Goal: Obtain resource: Download file/media

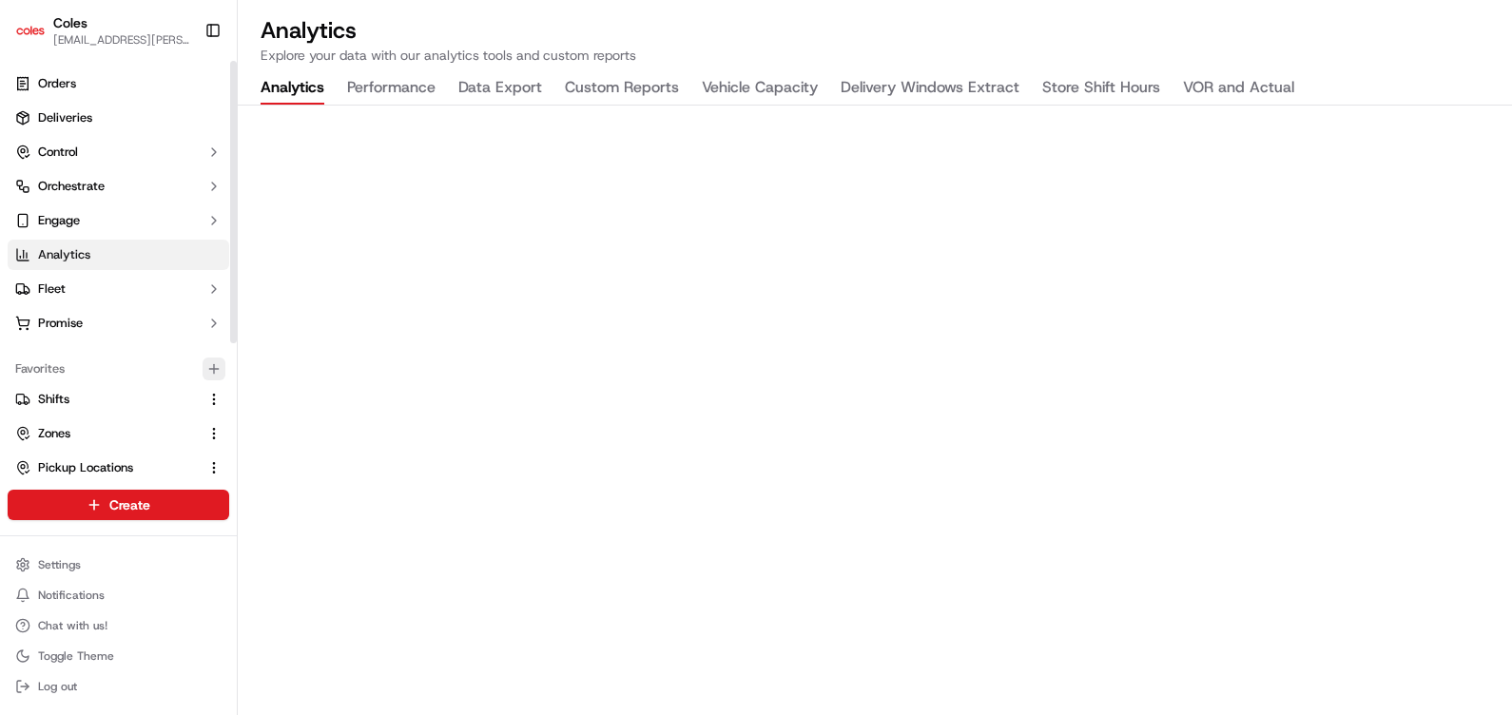
click at [214, 364] on icon "button" at bounding box center [214, 368] width 0 height 9
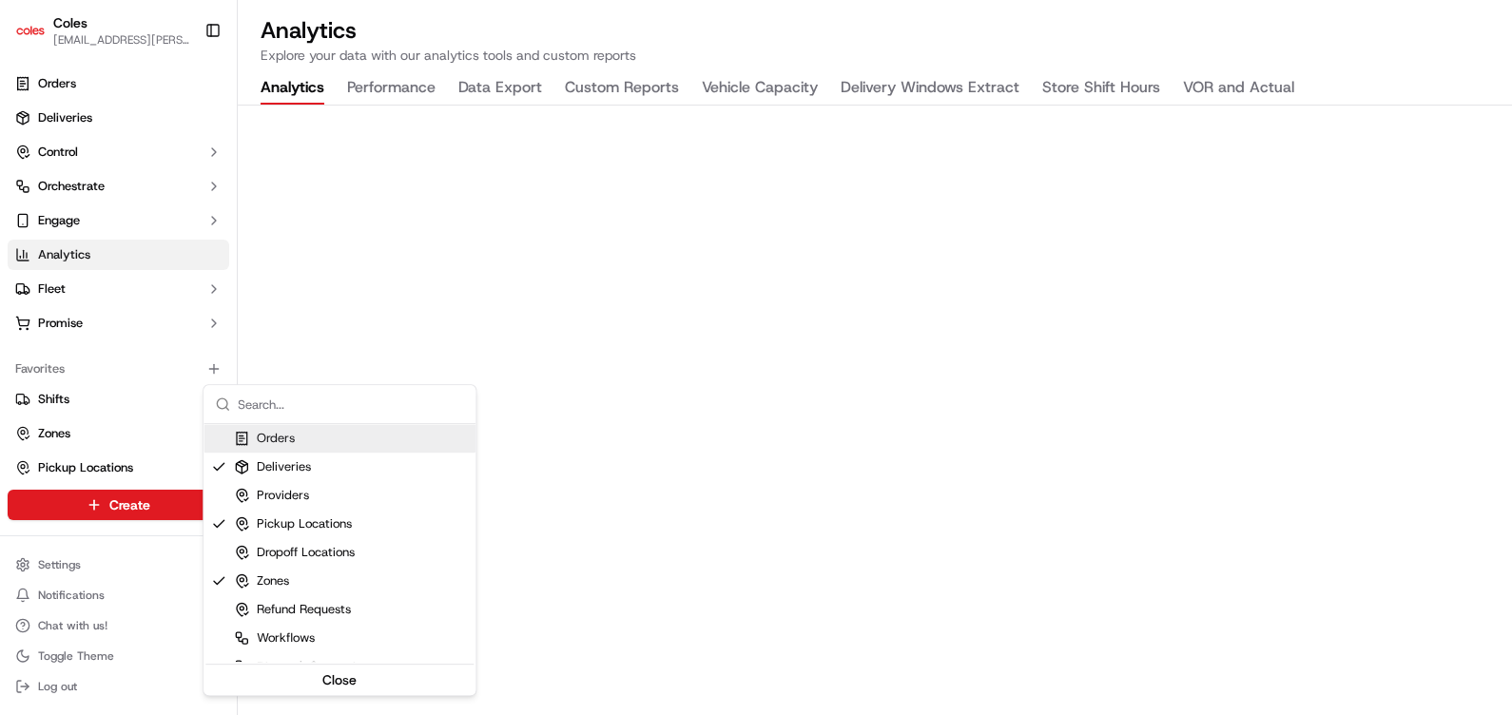
click at [510, 158] on html "Coles [EMAIL_ADDRESS][PERSON_NAME][PERSON_NAME][DOMAIN_NAME] Toggle Sidebar Ord…" at bounding box center [756, 357] width 1512 height 715
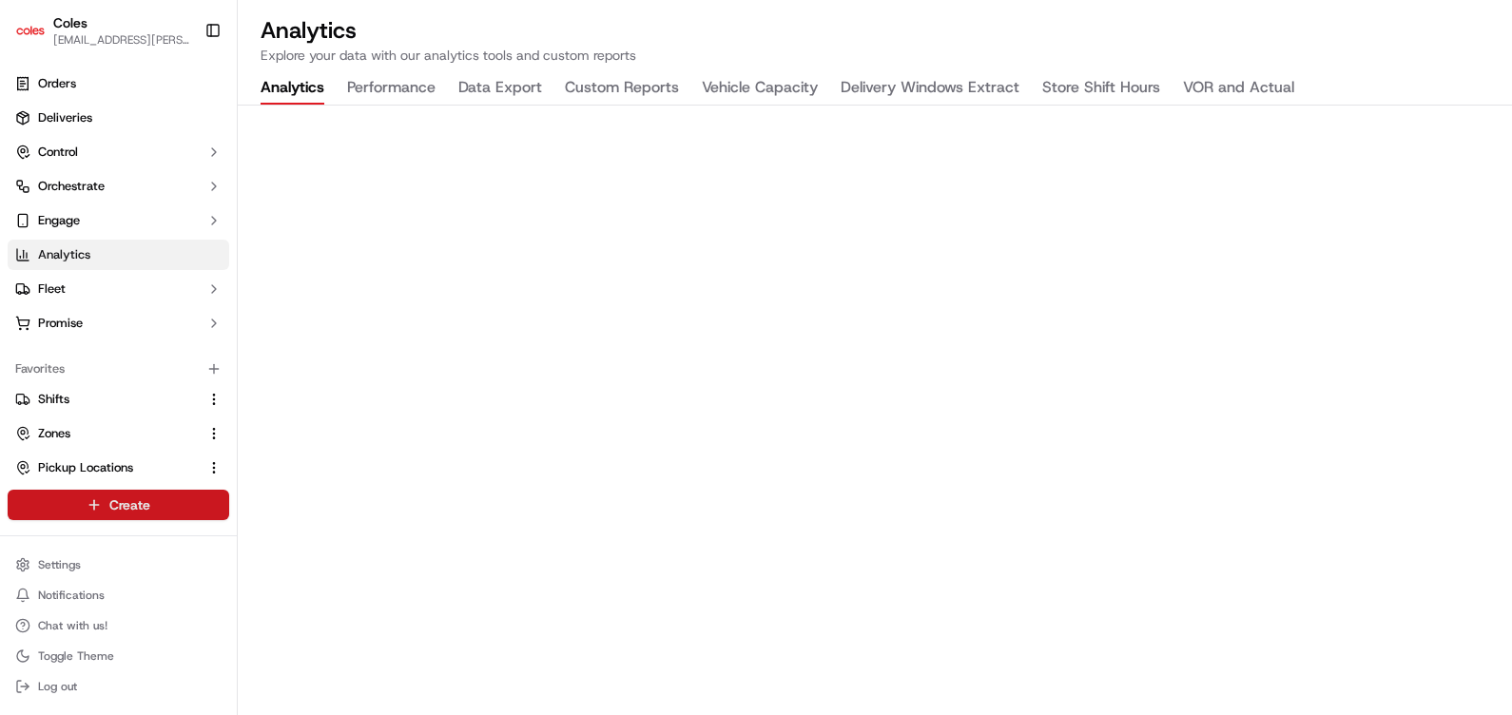
click at [124, 514] on html "Coles [EMAIL_ADDRESS][PERSON_NAME][PERSON_NAME][DOMAIN_NAME] Toggle Sidebar Ord…" at bounding box center [756, 357] width 1512 height 715
click at [308, 538] on link "Delivery" at bounding box center [344, 541] width 212 height 34
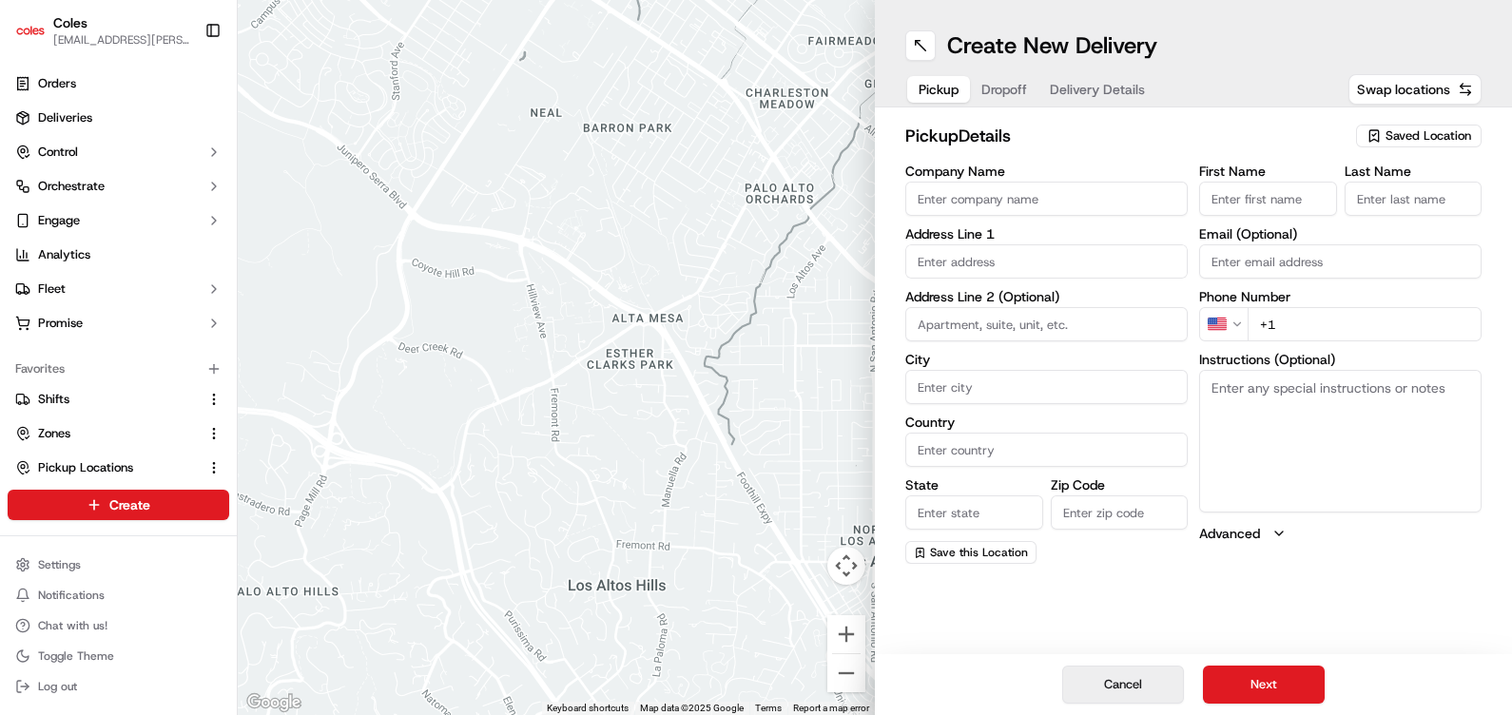
click at [1143, 694] on button "Cancel" at bounding box center [1123, 685] width 122 height 38
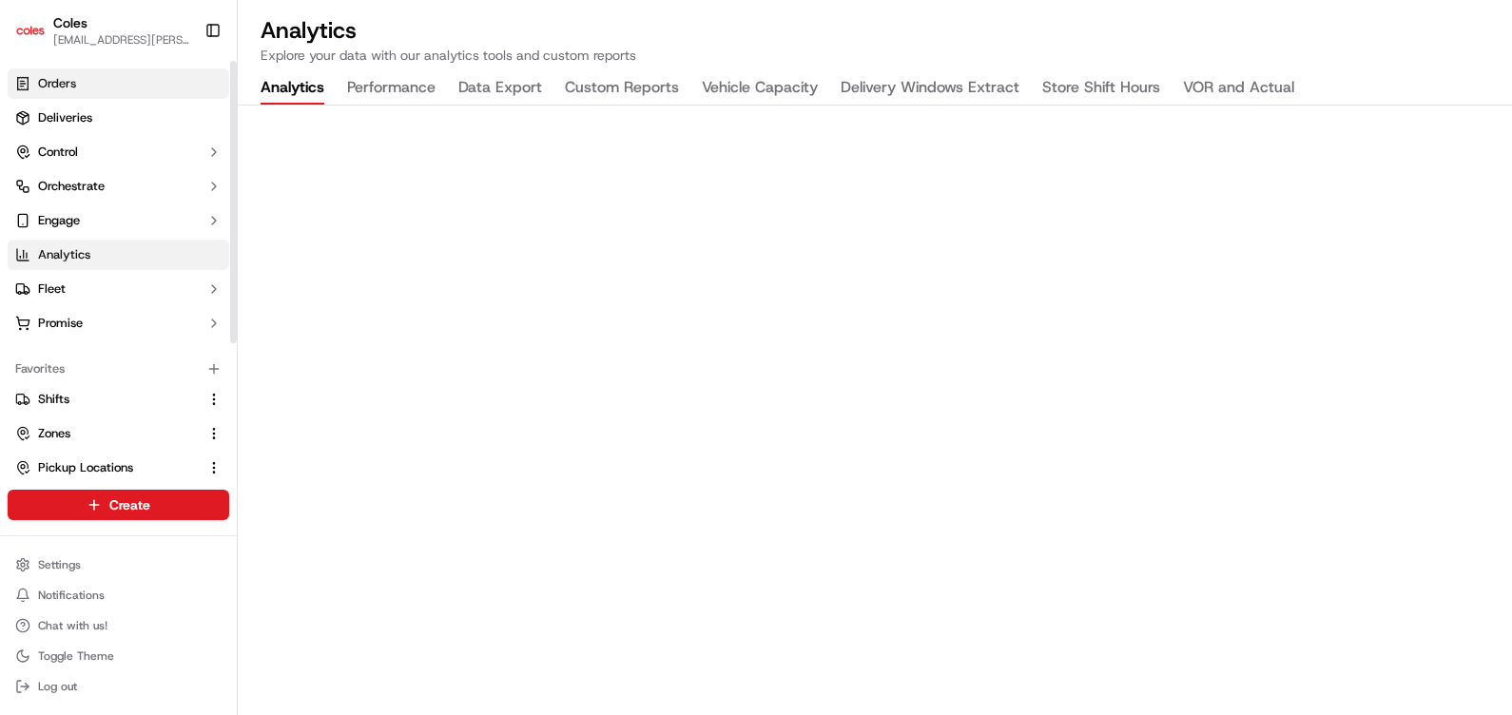
click at [67, 83] on span "Orders" at bounding box center [57, 83] width 38 height 17
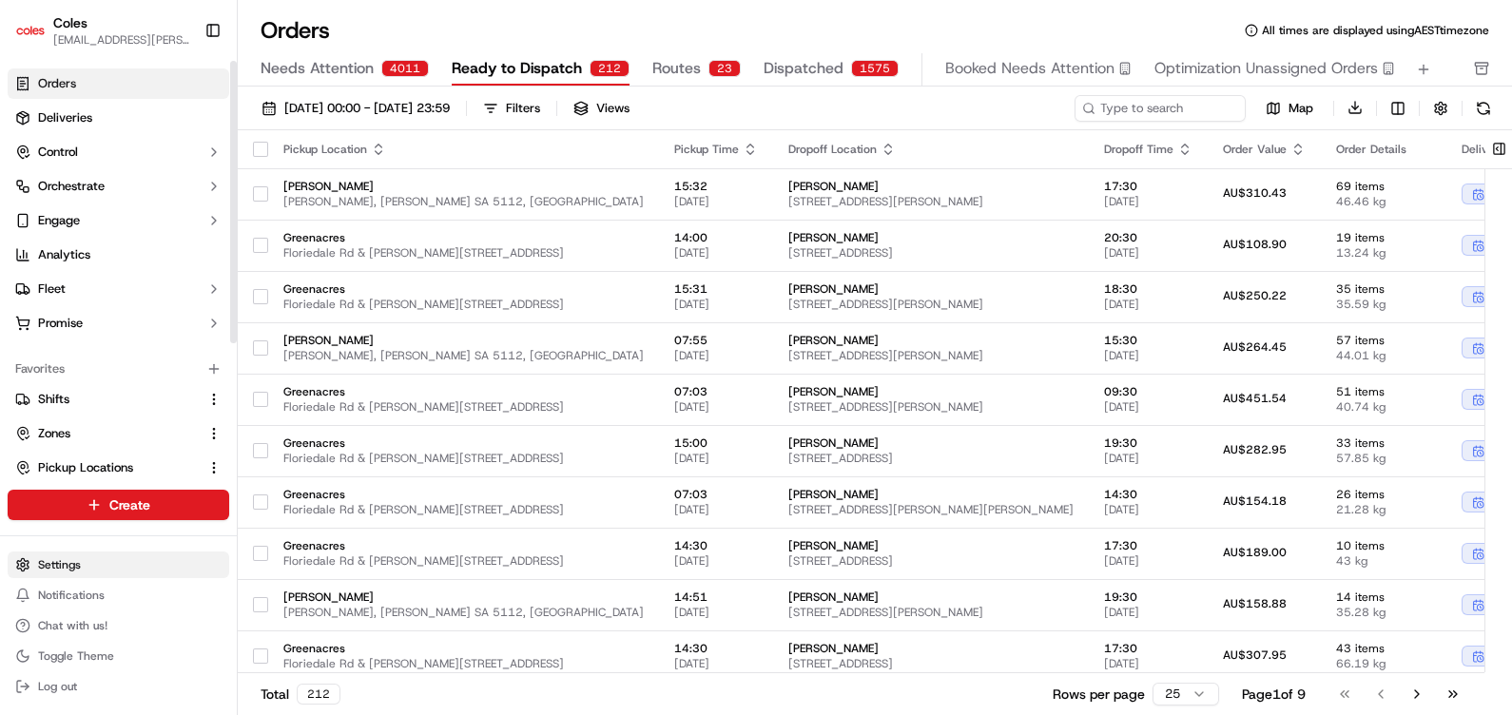
click at [87, 561] on html "Coles [EMAIL_ADDRESS][PERSON_NAME][PERSON_NAME][DOMAIN_NAME] Toggle Sidebar Ord…" at bounding box center [756, 357] width 1512 height 715
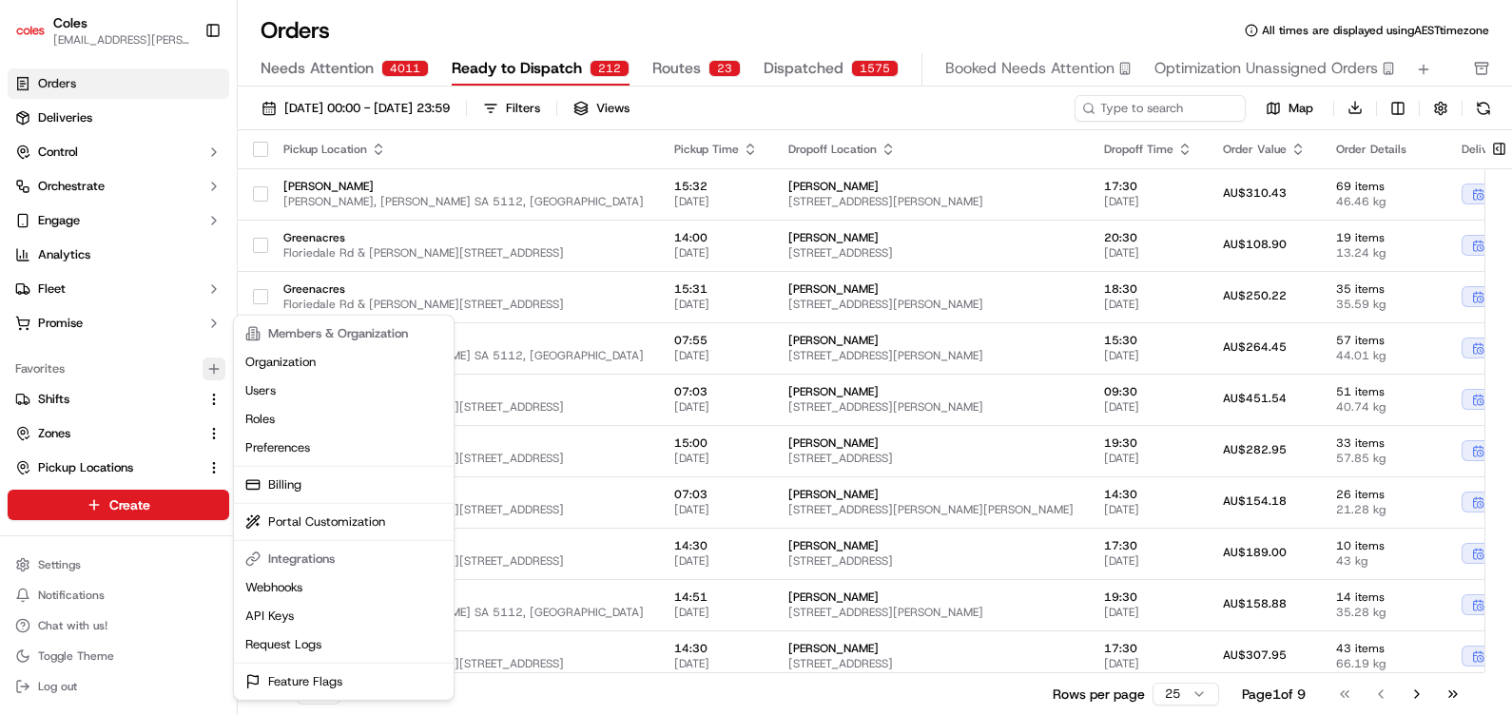
click at [213, 366] on icon "button" at bounding box center [213, 368] width 15 height 15
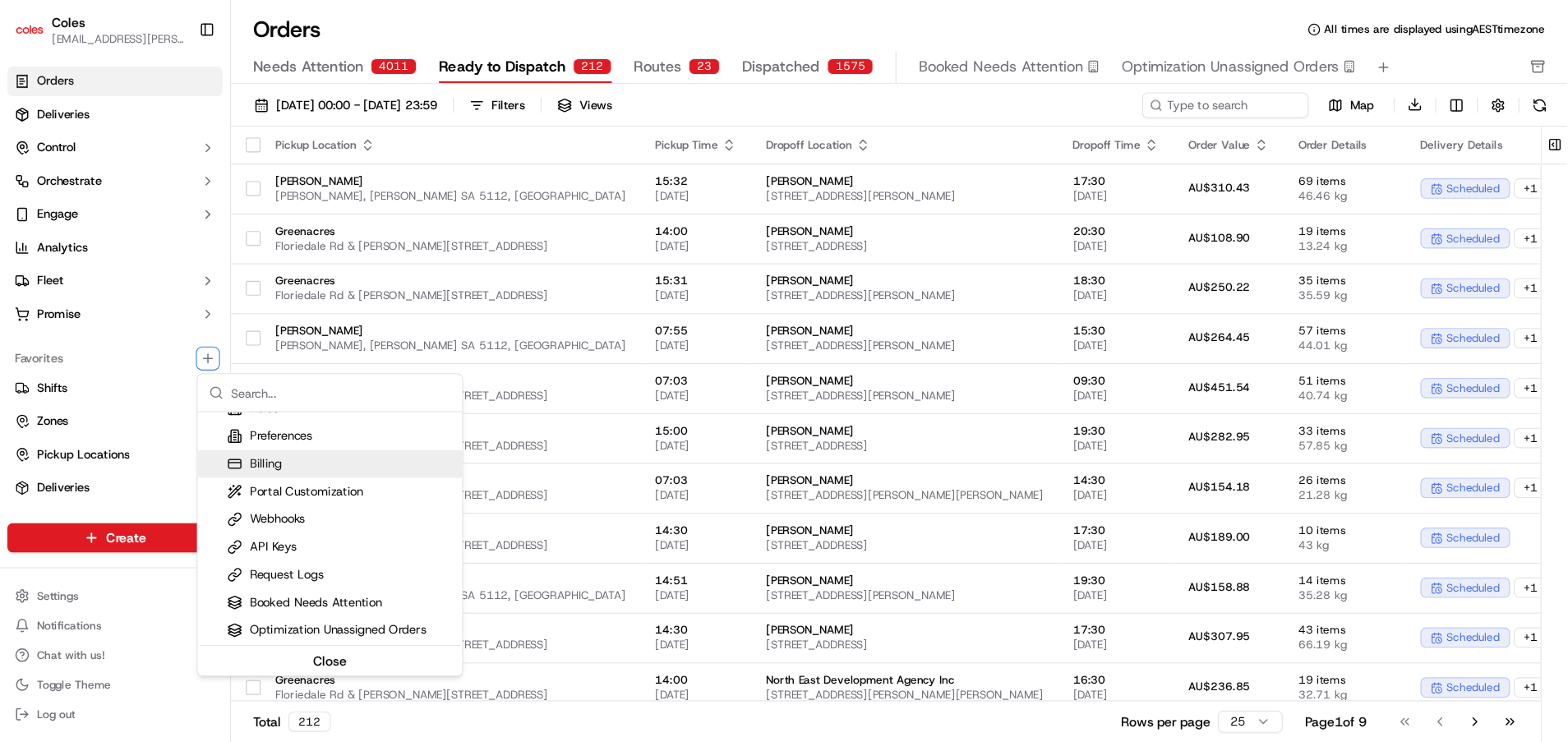
scroll to position [460, 0]
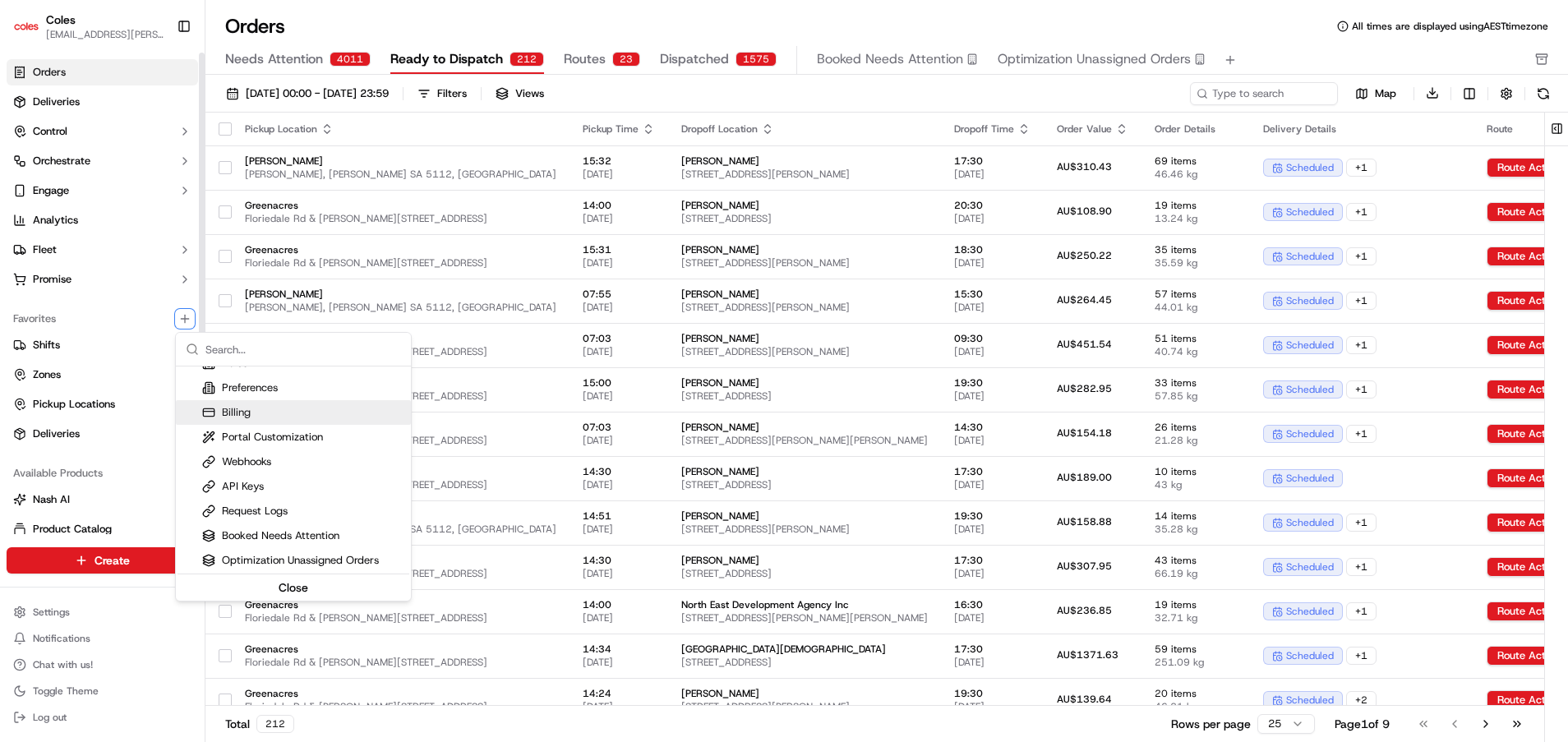
click at [223, 339] on input "text" at bounding box center [303, 349] width 195 height 33
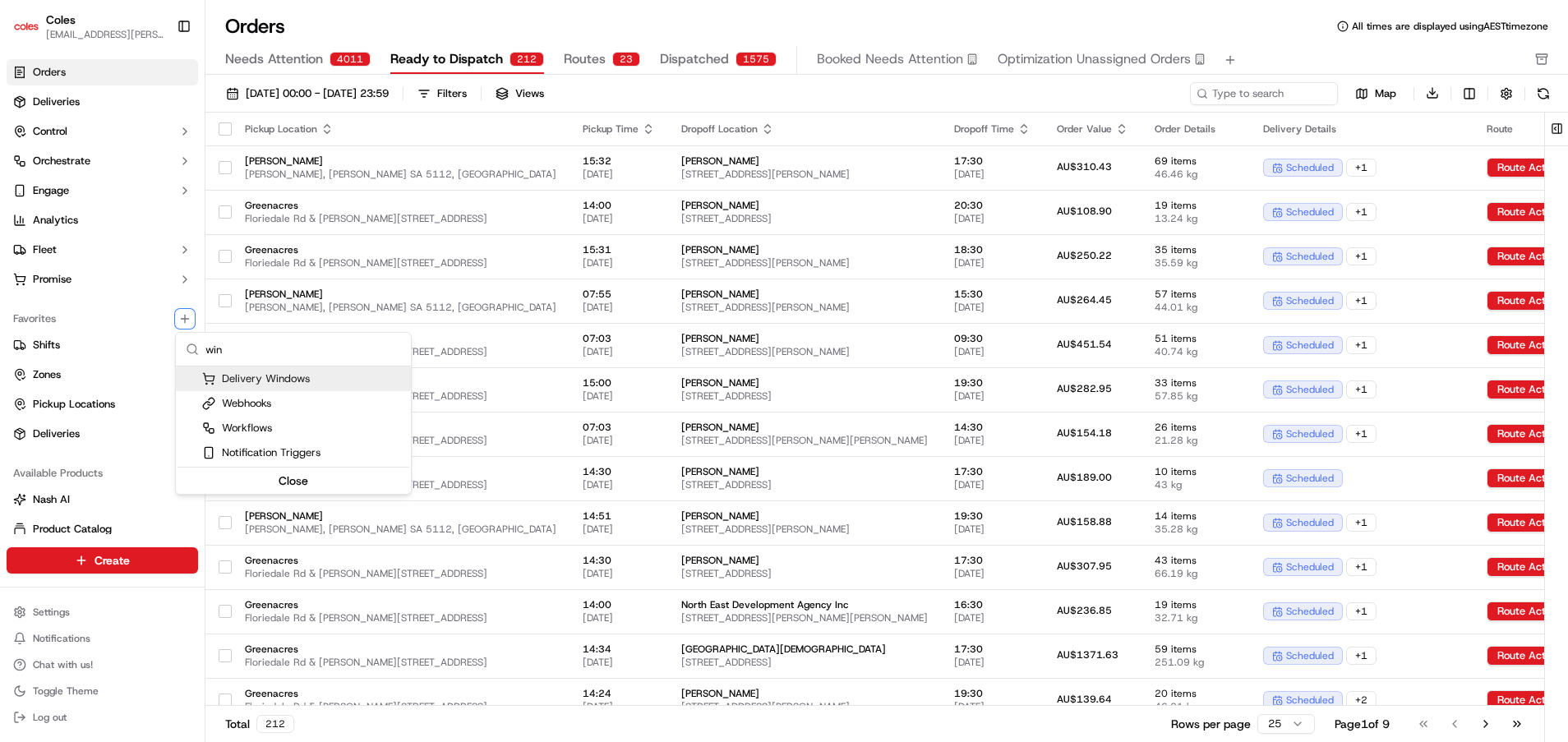
type input "win"
click at [226, 372] on div "Delivery Windows" at bounding box center [256, 378] width 108 height 15
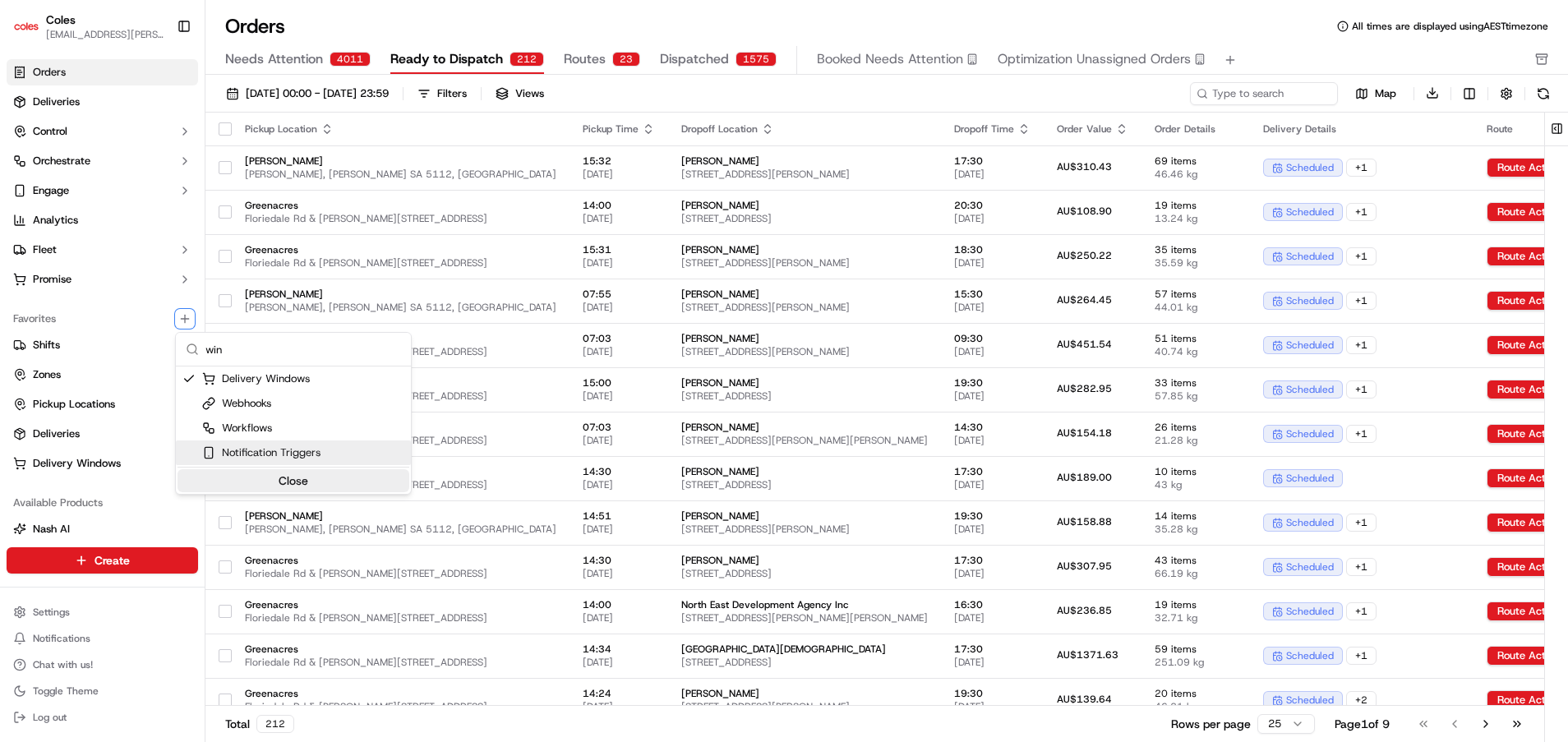
click at [289, 480] on button "Close" at bounding box center [293, 480] width 232 height 23
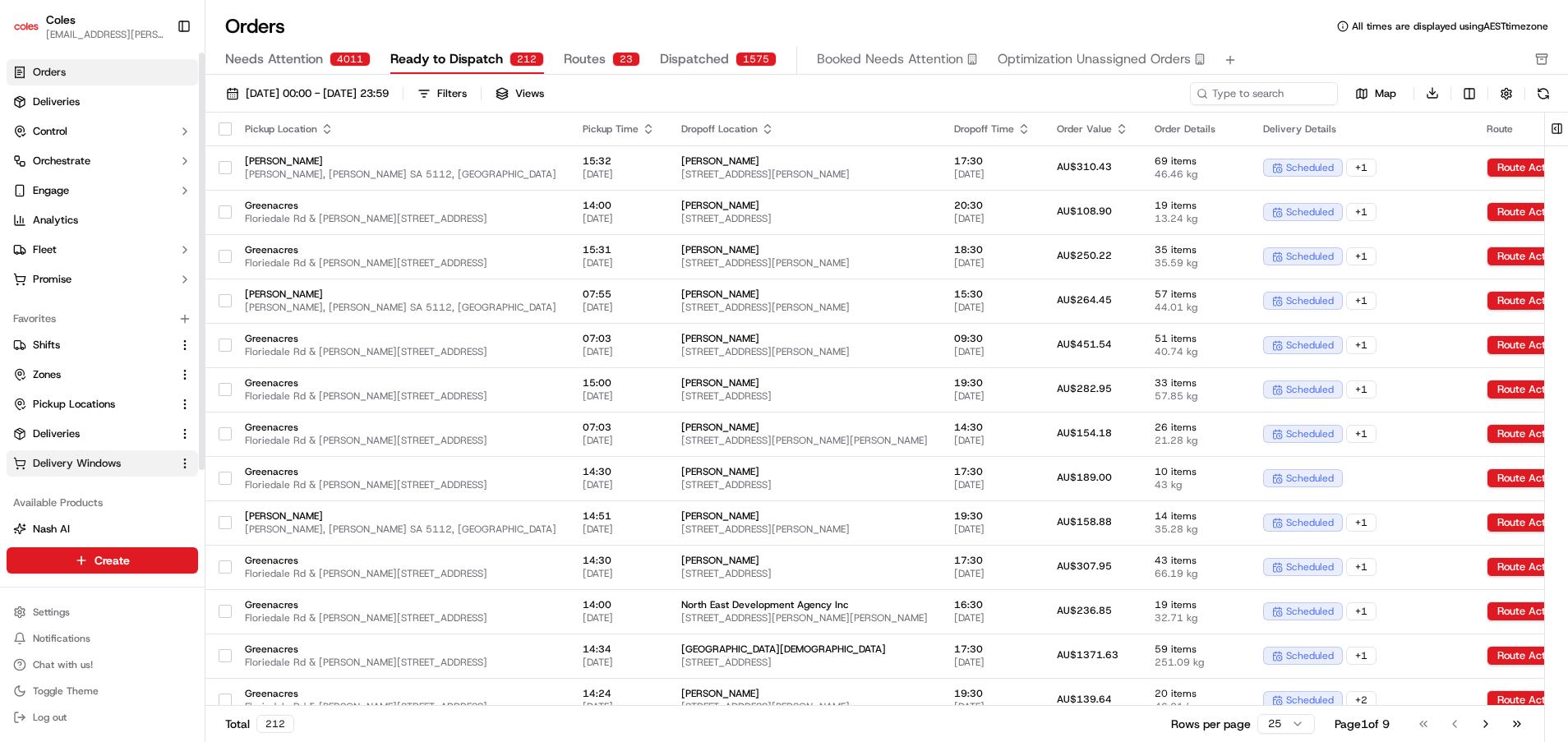
click at [86, 462] on span "Delivery Windows" at bounding box center [77, 463] width 88 height 15
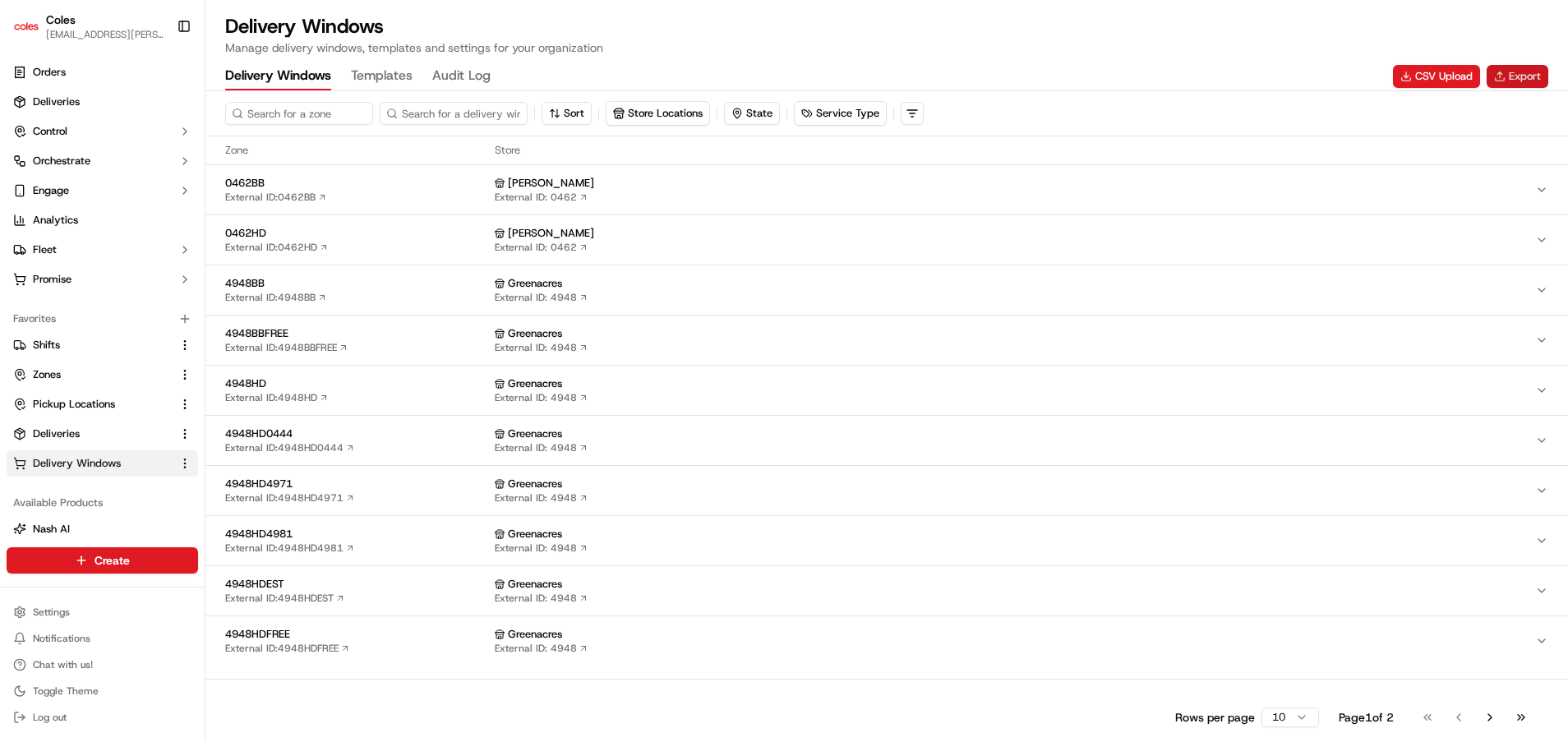
click at [1305, 75] on button "Export" at bounding box center [1516, 76] width 61 height 23
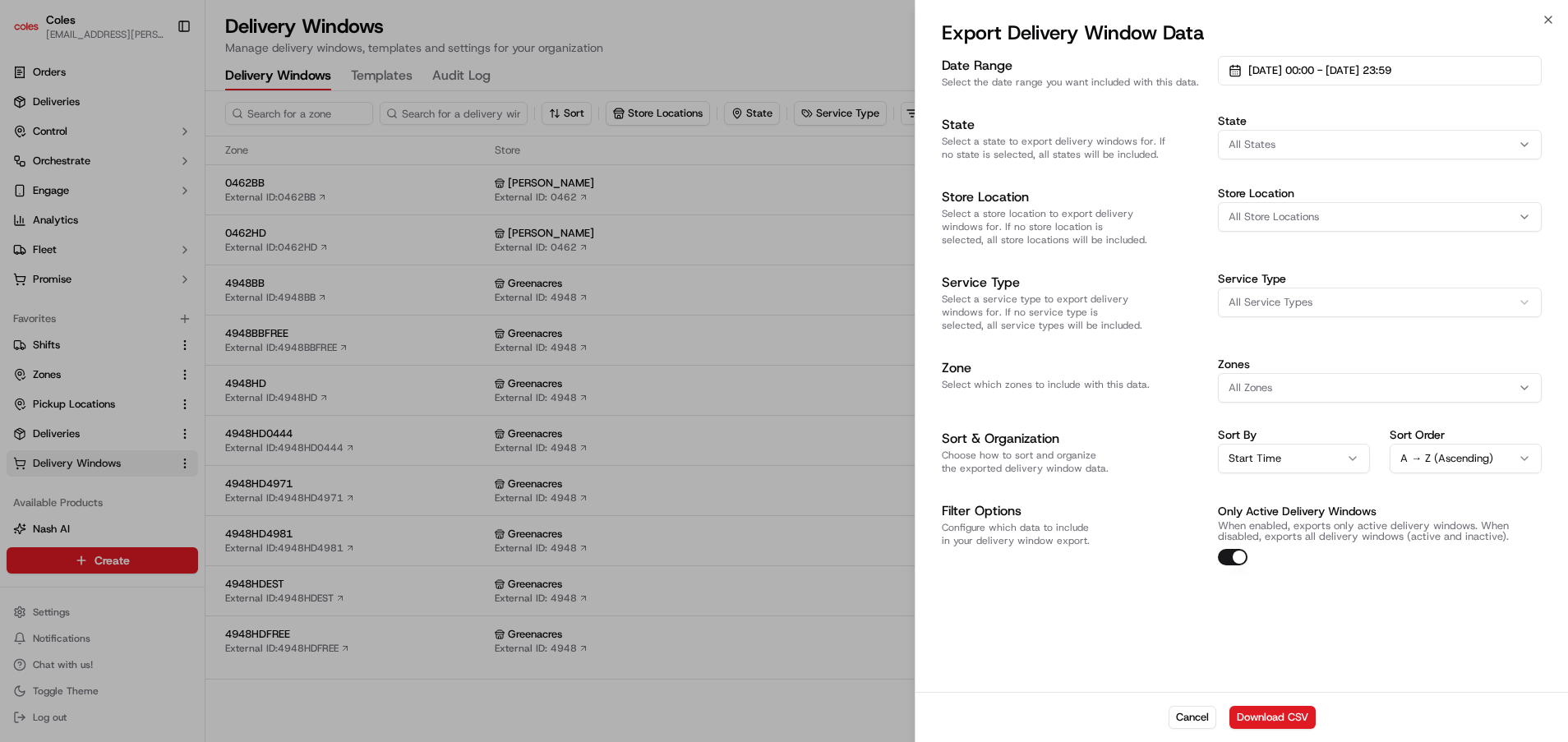
click at [1305, 156] on button "All States" at bounding box center [1379, 144] width 324 height 29
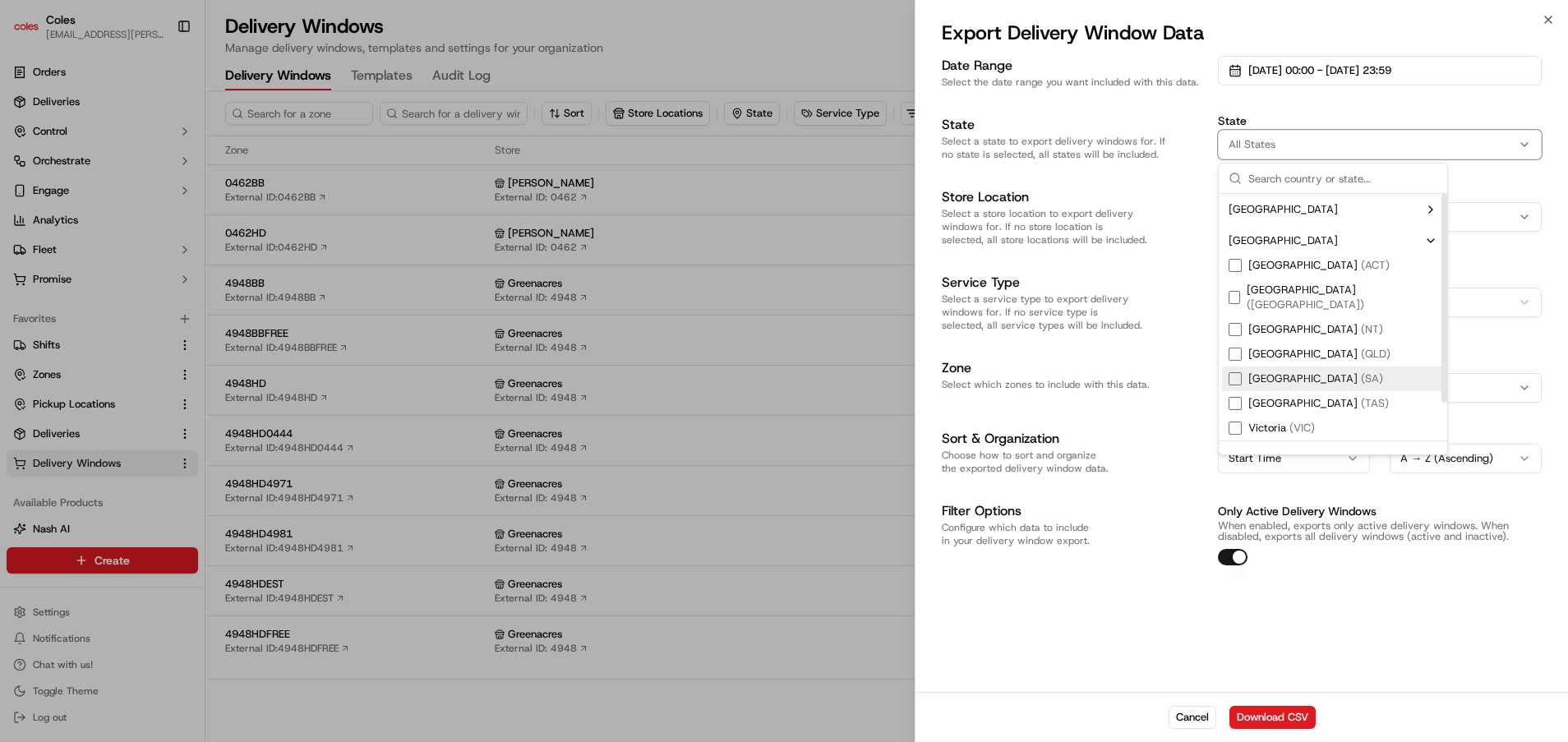
click at [1246, 371] on div "[GEOGRAPHIC_DATA] ( [GEOGRAPHIC_DATA] )" at bounding box center [1305, 378] width 155 height 15
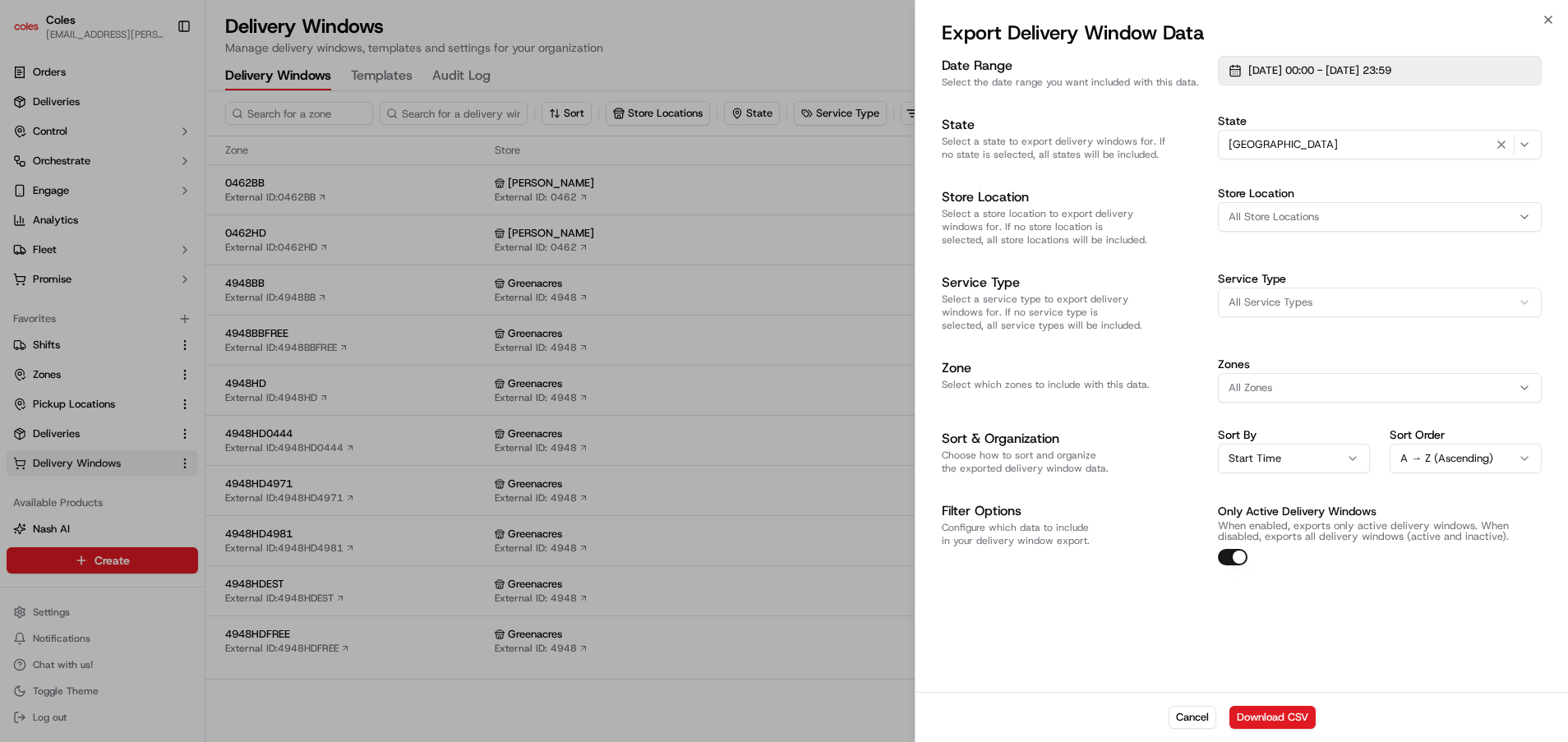
click at [1238, 74] on button "[DATE] 00:00 - [DATE] 23:59" at bounding box center [1379, 71] width 324 height 29
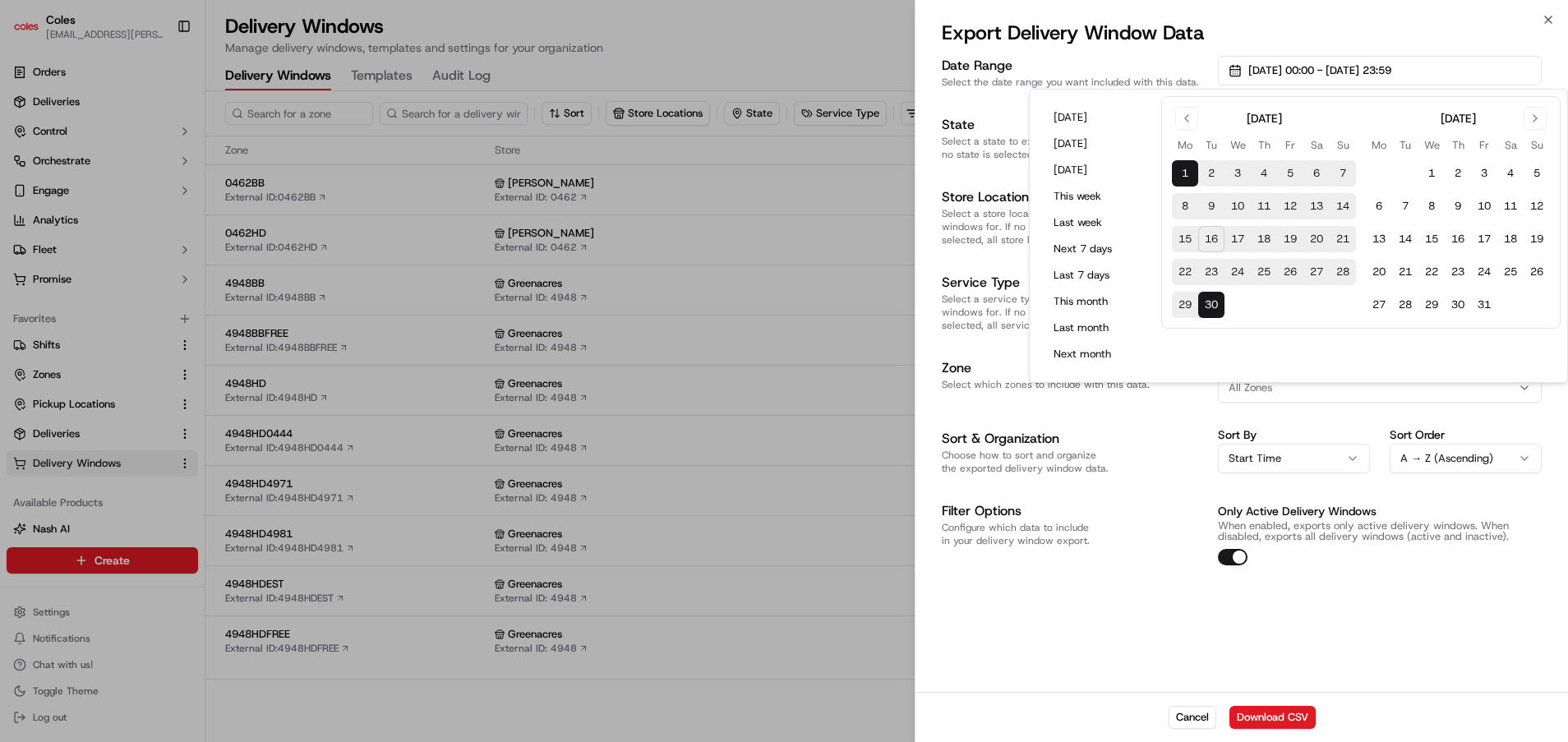
click at [1210, 240] on button "16" at bounding box center [1211, 239] width 26 height 26
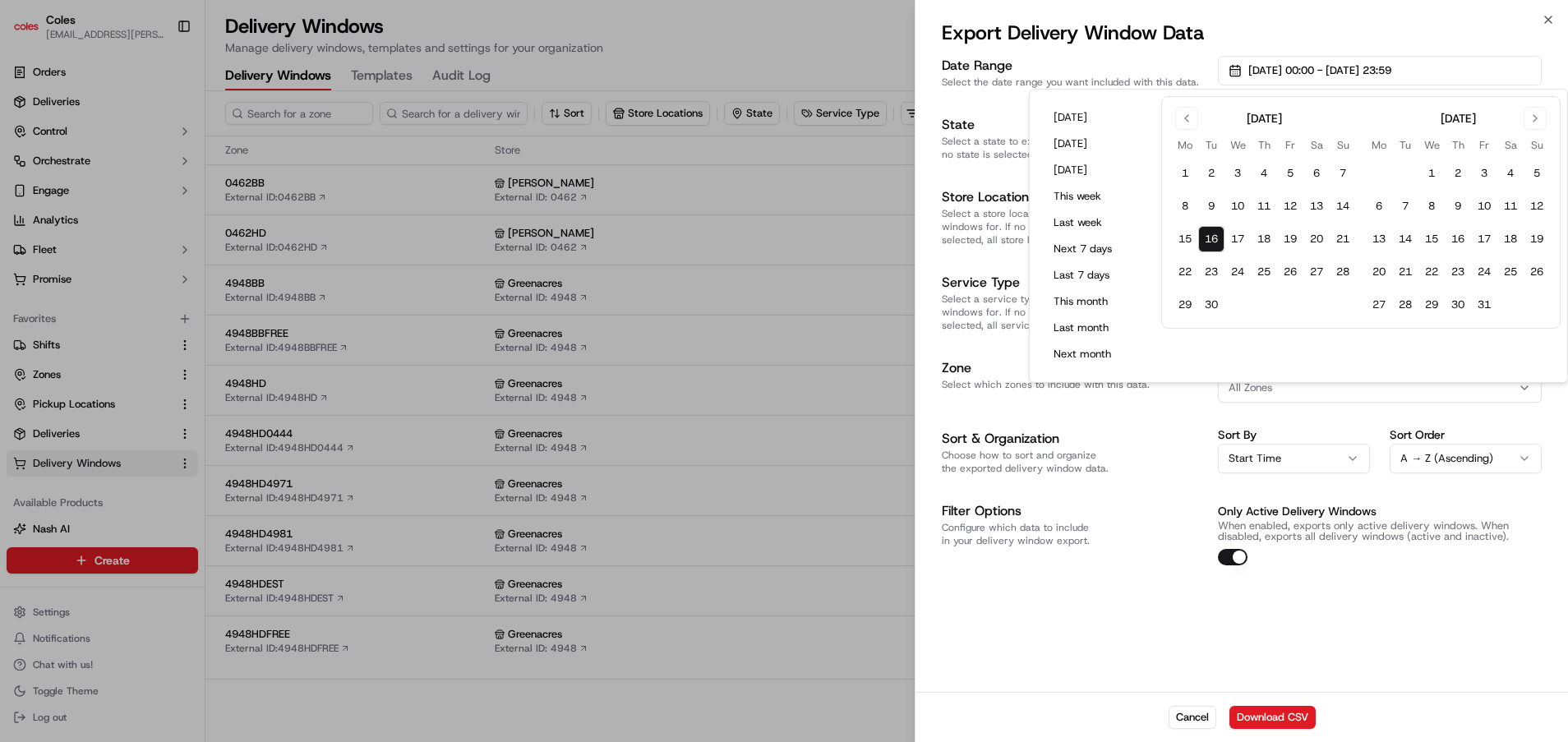
click at [1222, 241] on button "16" at bounding box center [1211, 239] width 26 height 26
click at [1235, 239] on button "17" at bounding box center [1237, 239] width 26 height 26
click at [1305, 301] on button "31" at bounding box center [1483, 305] width 26 height 26
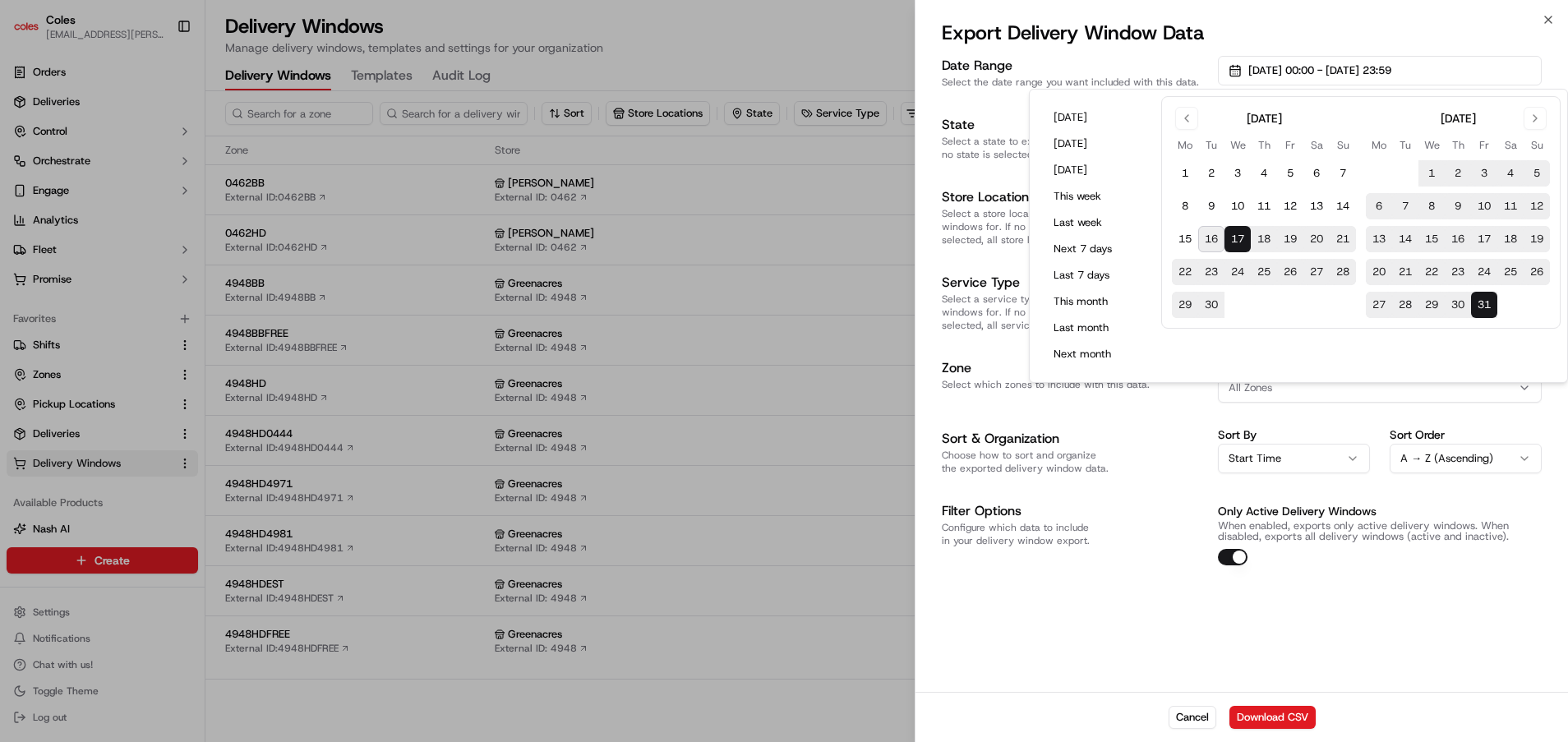
click at [1133, 477] on div "Date Range Select the date range you want included with this data. [DATE] 00:00…" at bounding box center [1241, 311] width 600 height 510
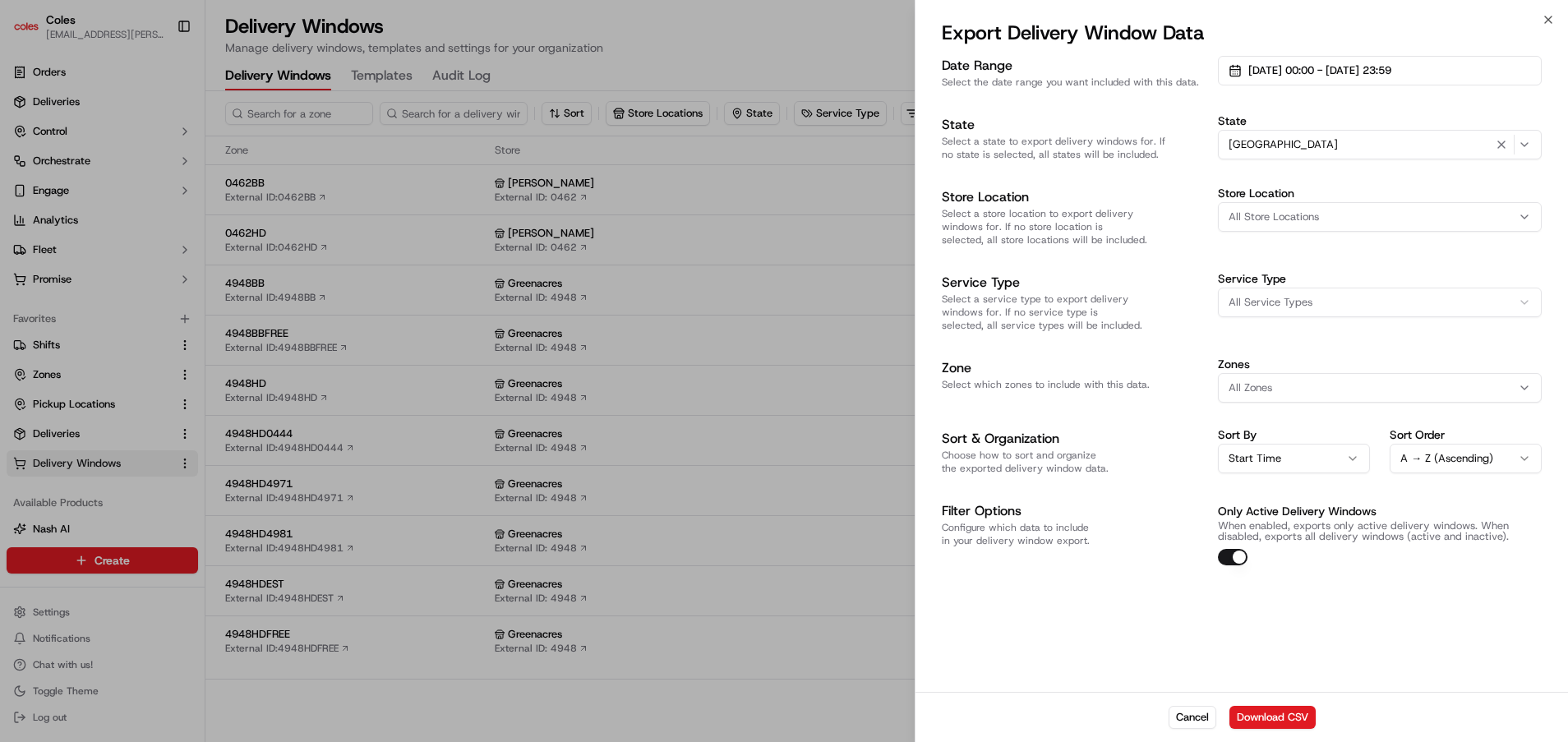
click at [1266, 223] on span "All Store Locations" at bounding box center [1273, 217] width 91 height 15
type input "462"
click at [1284, 279] on span "[PERSON_NAME] (0462)" at bounding box center [1346, 282] width 202 height 15
click at [1104, 607] on div at bounding box center [784, 371] width 1568 height 742
click at [1273, 617] on button "Download CSV" at bounding box center [1273, 717] width 86 height 23
